Goal: Navigation & Orientation: Find specific page/section

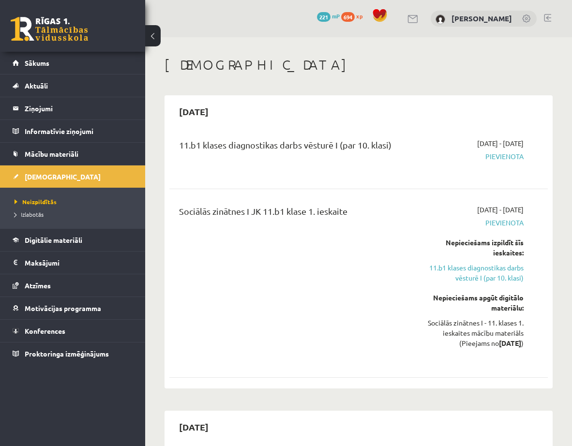
scroll to position [2024, 0]
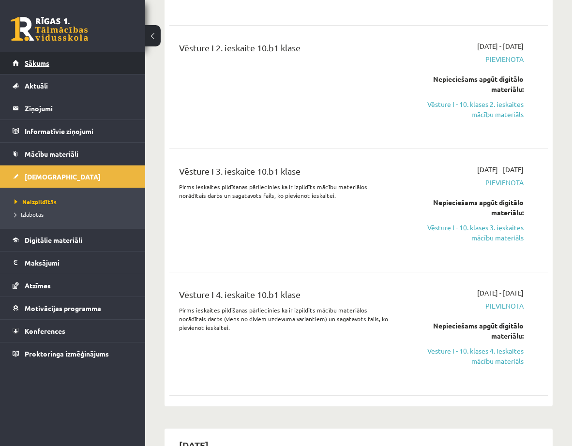
click at [47, 61] on span "Sākums" at bounding box center [37, 63] width 25 height 9
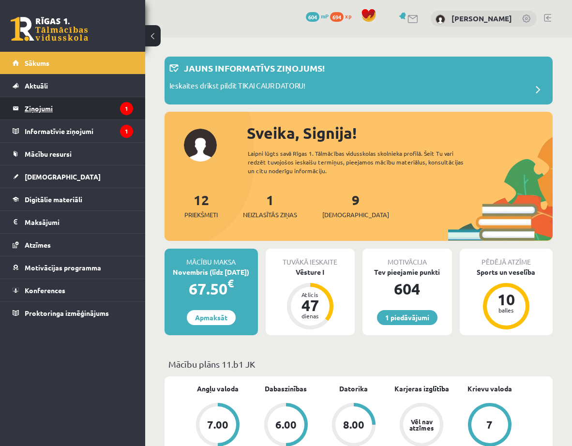
click at [41, 106] on legend "Ziņojumi 1" at bounding box center [79, 108] width 108 height 22
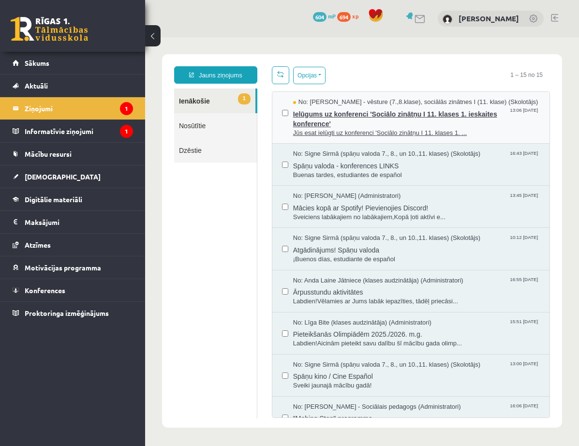
click at [386, 124] on span "Ielūgums uz konferenci 'Sociālo zinātņu I 11. klases 1. ieskaites konference'" at bounding box center [416, 118] width 247 height 22
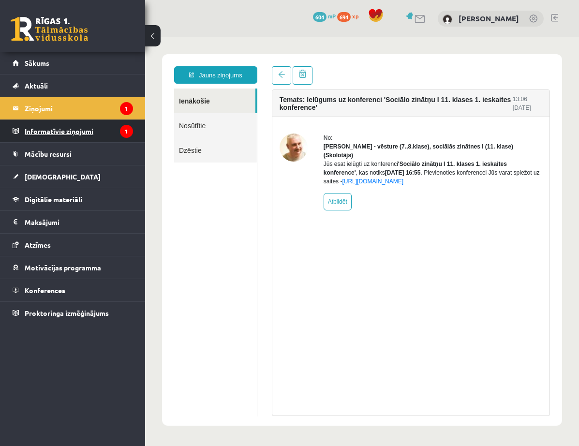
click at [68, 129] on legend "Informatīvie ziņojumi 1" at bounding box center [79, 131] width 108 height 22
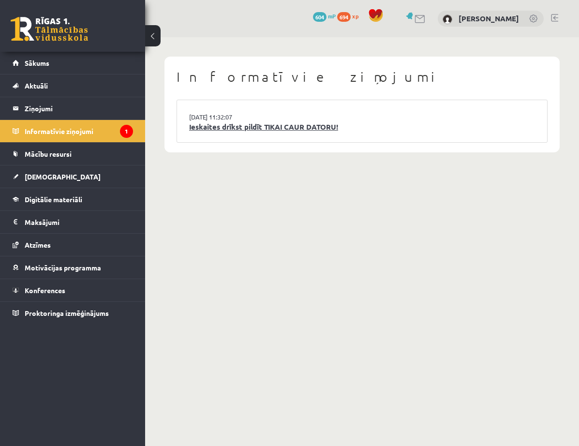
click at [271, 123] on link "Ieskaites drīkst pildīt TIKAI CAUR DATORU!" at bounding box center [362, 127] width 346 height 11
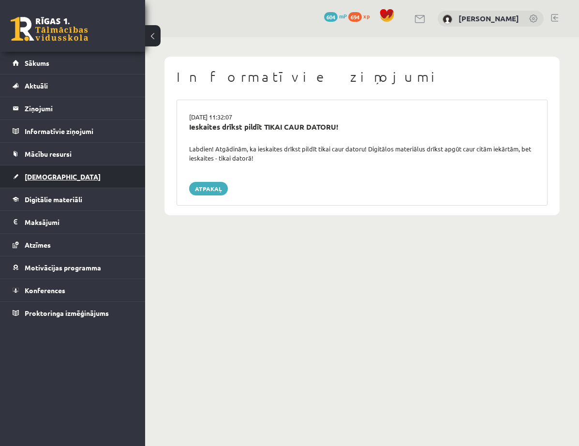
click at [46, 181] on link "[DEMOGRAPHIC_DATA]" at bounding box center [73, 177] width 121 height 22
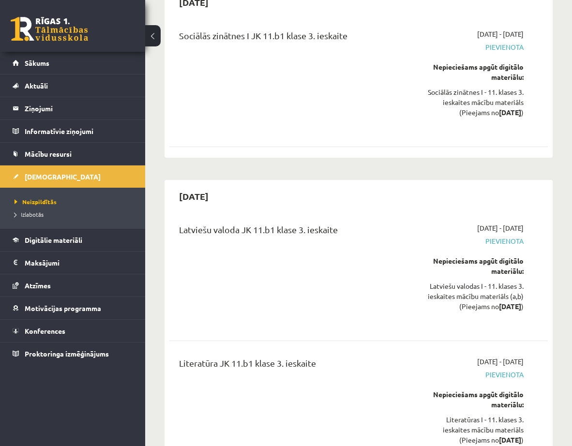
scroll to position [3001, 0]
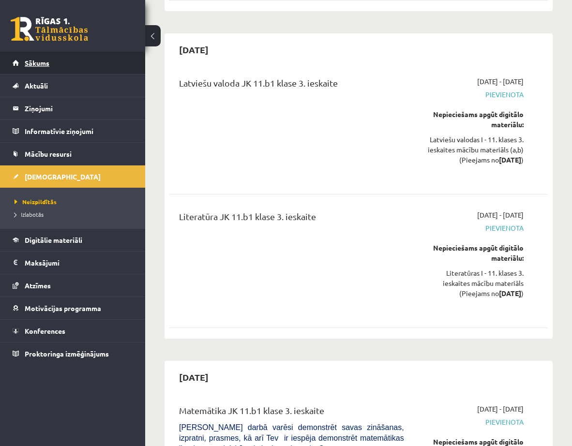
click at [32, 62] on span "Sākums" at bounding box center [37, 63] width 25 height 9
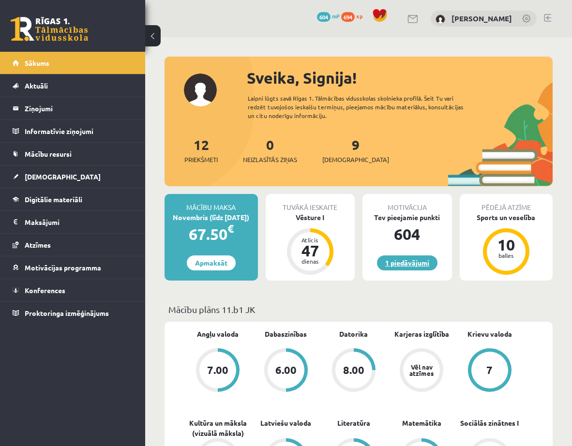
click at [408, 265] on link "1 piedāvājumi" at bounding box center [407, 263] width 61 height 15
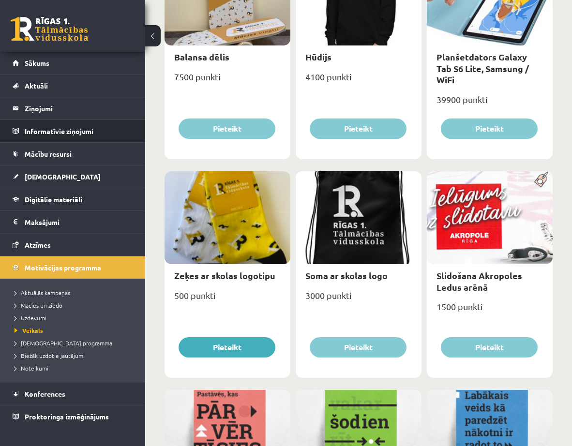
scroll to position [775, 0]
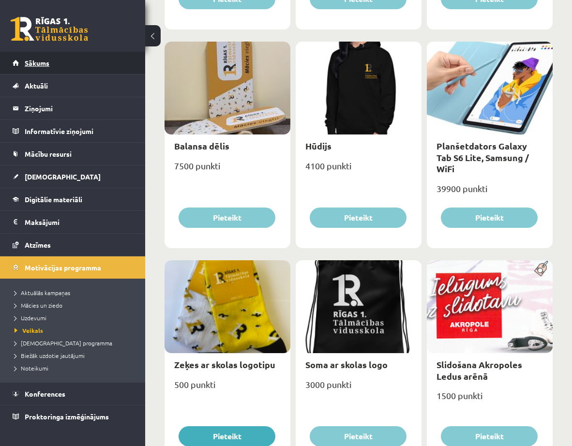
click at [49, 63] on link "Sākums" at bounding box center [73, 63] width 121 height 22
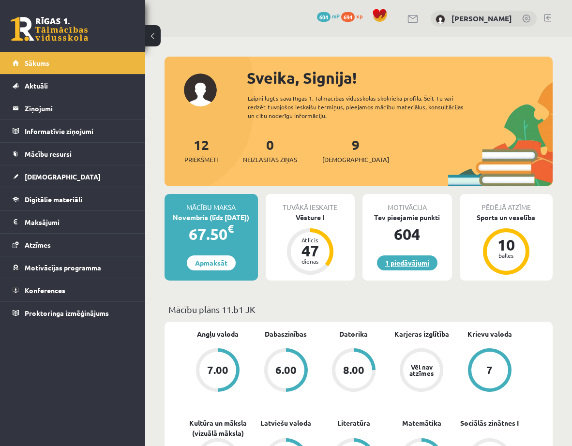
click at [409, 263] on link "1 piedāvājumi" at bounding box center [407, 263] width 61 height 15
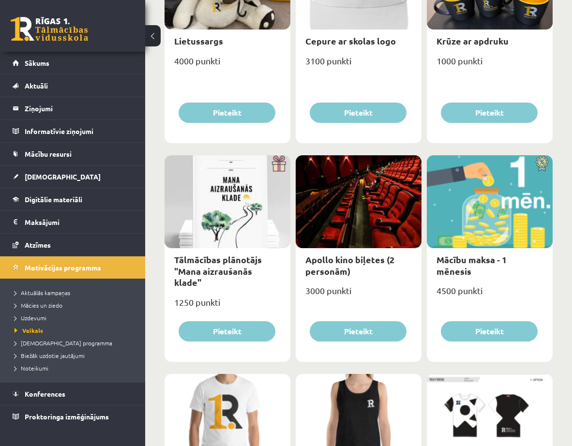
scroll to position [220, 0]
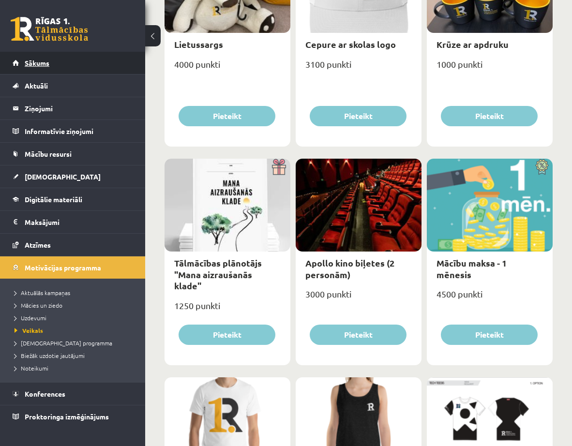
click at [47, 58] on link "Sākums" at bounding box center [73, 63] width 121 height 22
